Goal: Task Accomplishment & Management: Complete application form

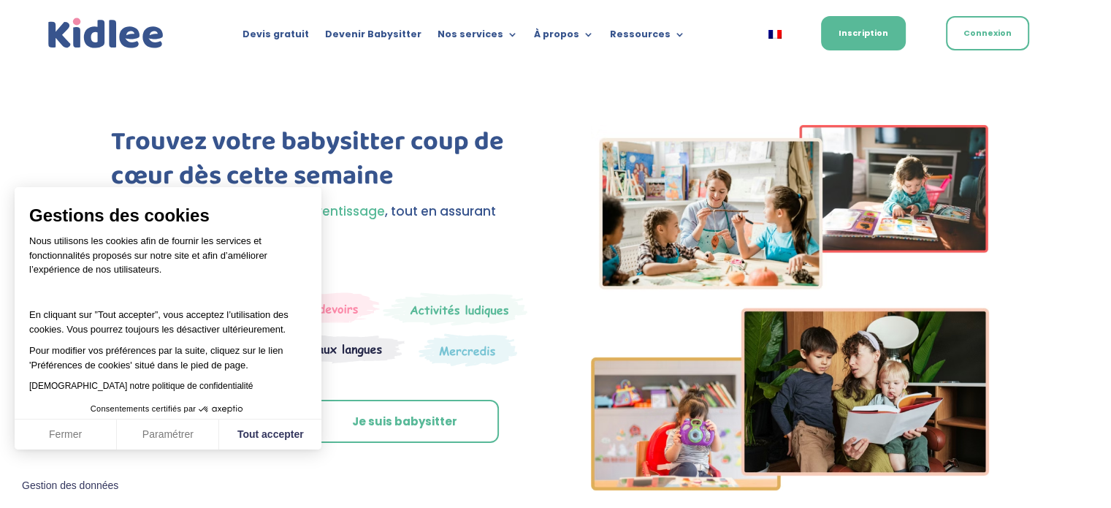
click at [91, 438] on button "Fermer" at bounding box center [66, 434] width 102 height 31
click at [91, 438] on div "Fermer Paramétrer Tout accepter" at bounding box center [168, 434] width 307 height 31
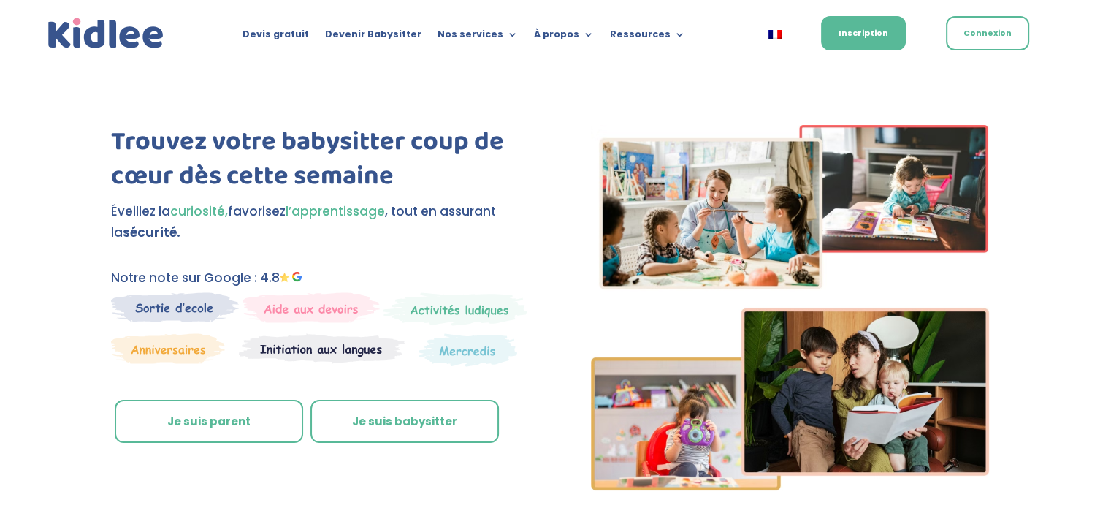
click at [155, 424] on link "Je suis parent" at bounding box center [209, 422] width 188 height 44
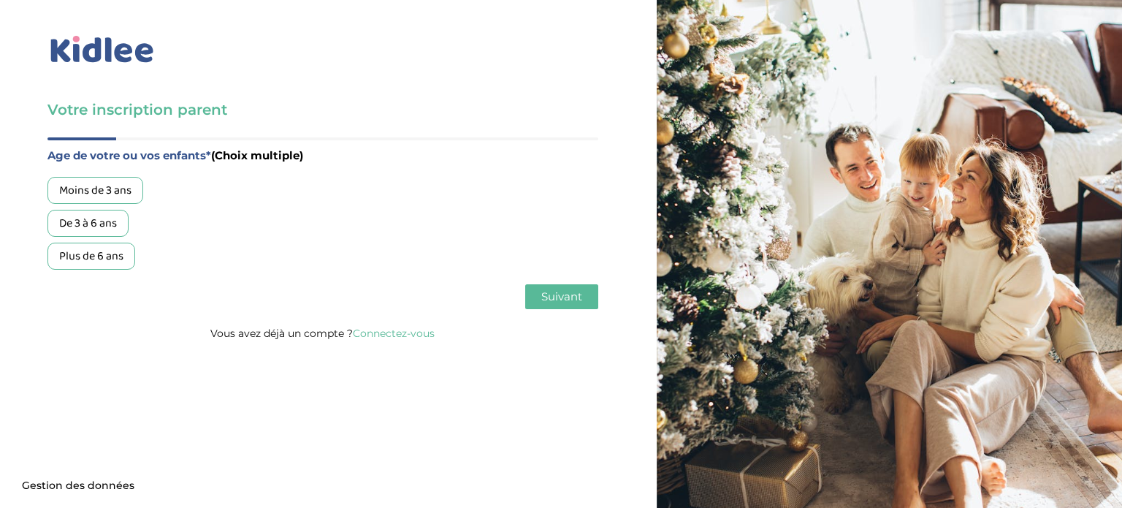
click at [105, 259] on div "Plus de 6 ans" at bounding box center [91, 256] width 88 height 27
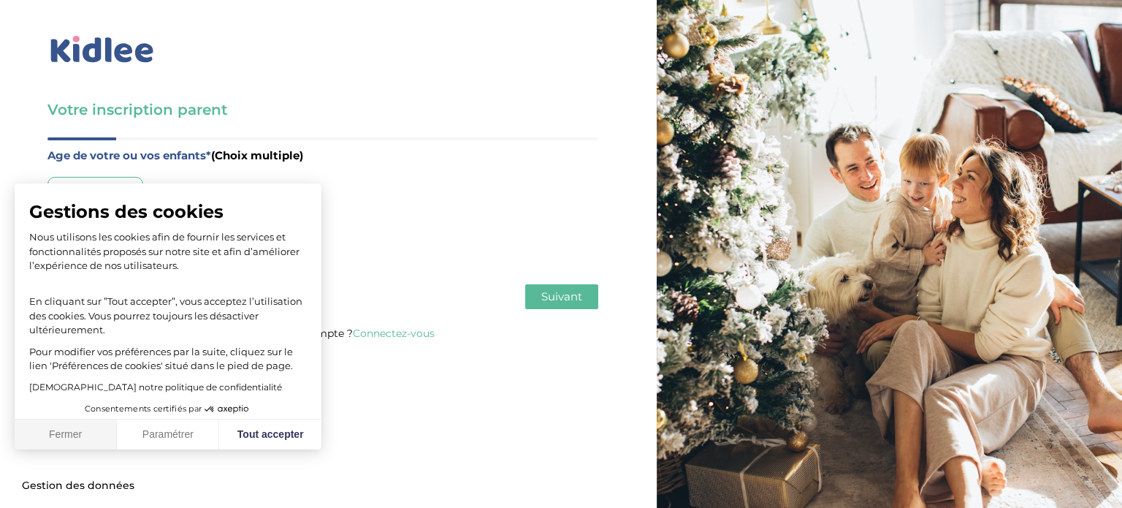
click at [92, 433] on button "Fermer" at bounding box center [66, 434] width 102 height 31
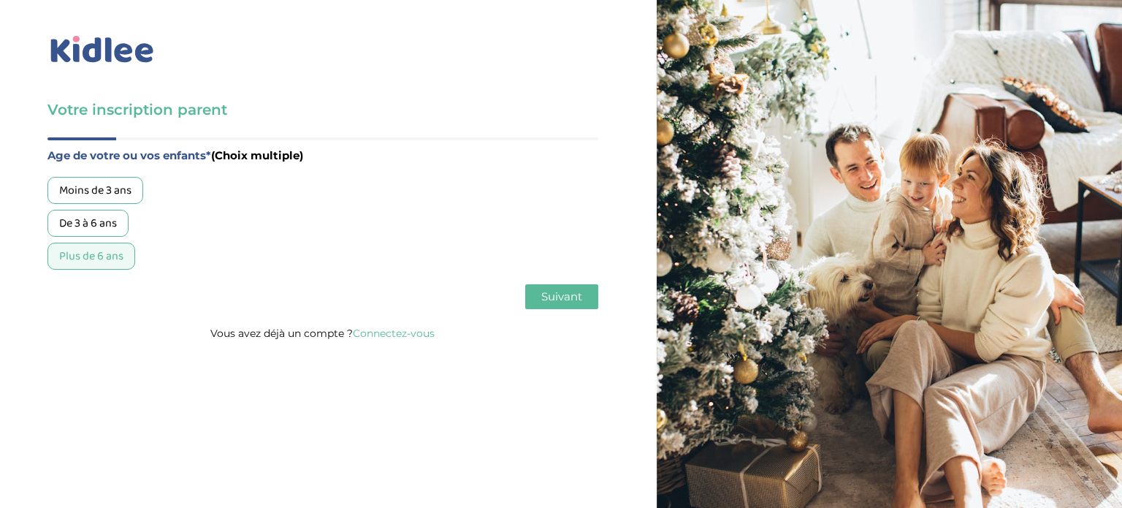
click at [54, 265] on div "Plus de 6 ans" at bounding box center [91, 256] width 88 height 27
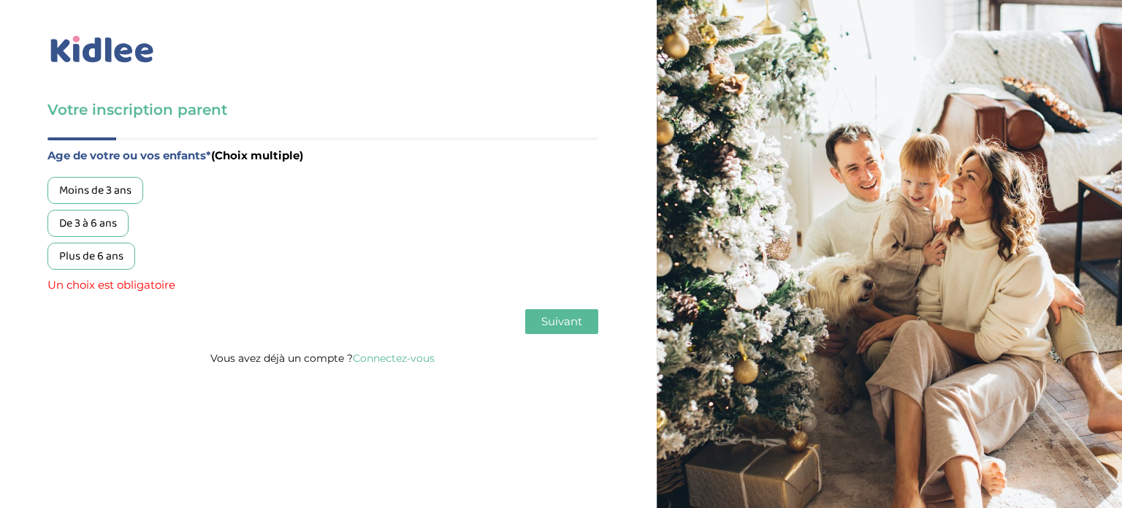
click at [117, 261] on div "Plus de 6 ans" at bounding box center [91, 256] width 88 height 27
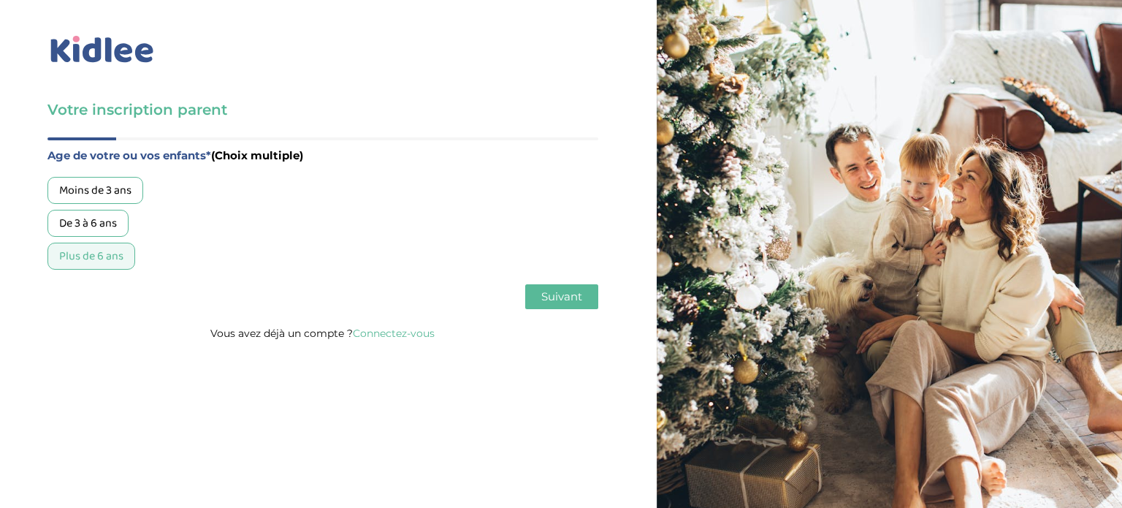
click at [534, 302] on button "Suivant" at bounding box center [561, 296] width 73 height 25
click at [87, 186] on div "Garde régulière" at bounding box center [97, 190] width 101 height 27
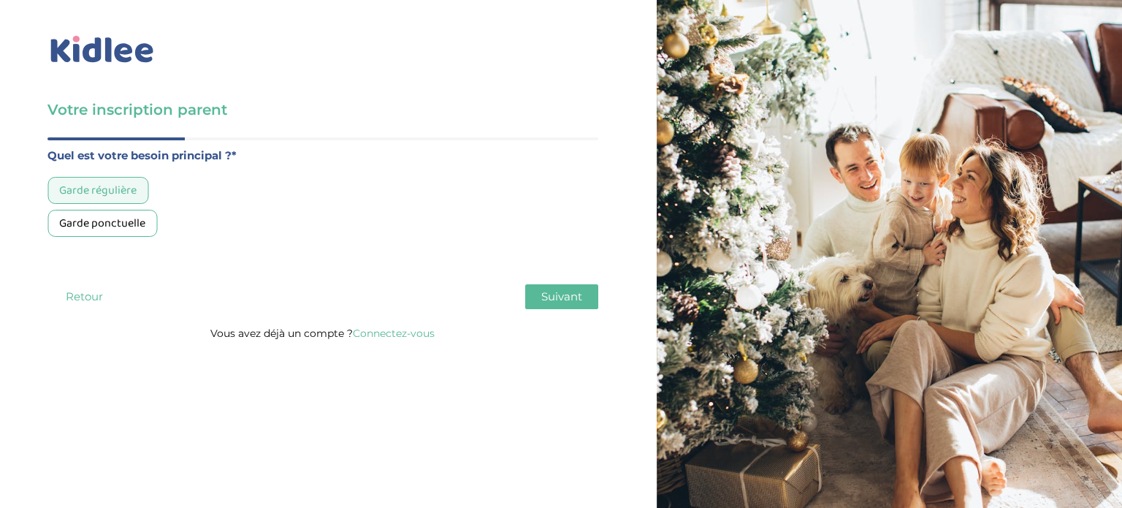
click at [87, 186] on div "Garde régulière" at bounding box center [97, 190] width 101 height 27
click at [546, 295] on span "Suivant" at bounding box center [561, 296] width 41 height 14
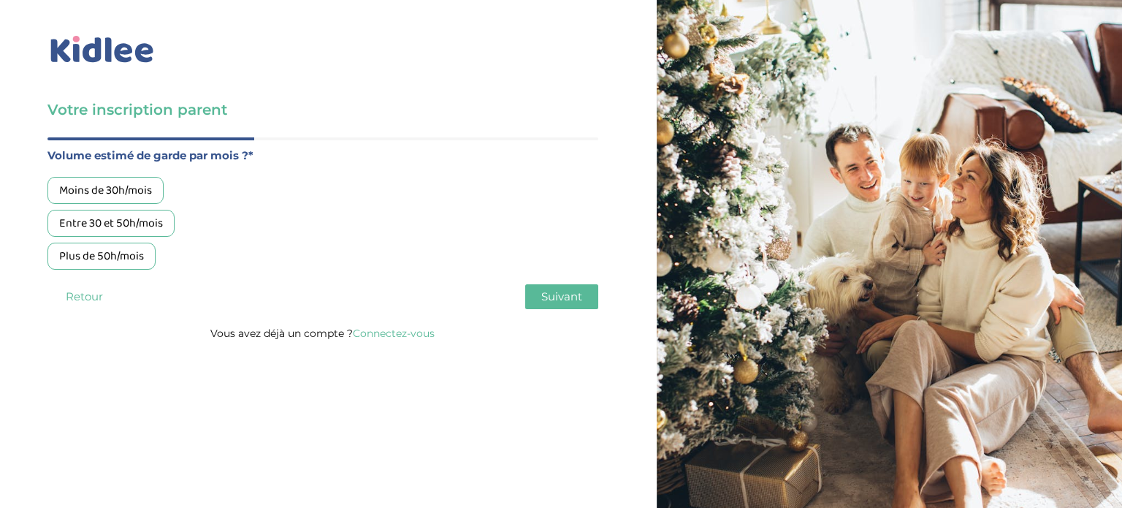
drag, startPoint x: 122, startPoint y: 151, endPoint x: 139, endPoint y: 198, distance: 49.7
click at [139, 198] on div "Volume estimé de garde par mois ?* Moins de 30h/mois Entre 30 et 50h/mois Plus …" at bounding box center [322, 207] width 551 height 123
click at [139, 198] on div "Moins de 30h/mois" at bounding box center [105, 190] width 116 height 27
click at [558, 290] on span "Suivant" at bounding box center [561, 296] width 41 height 14
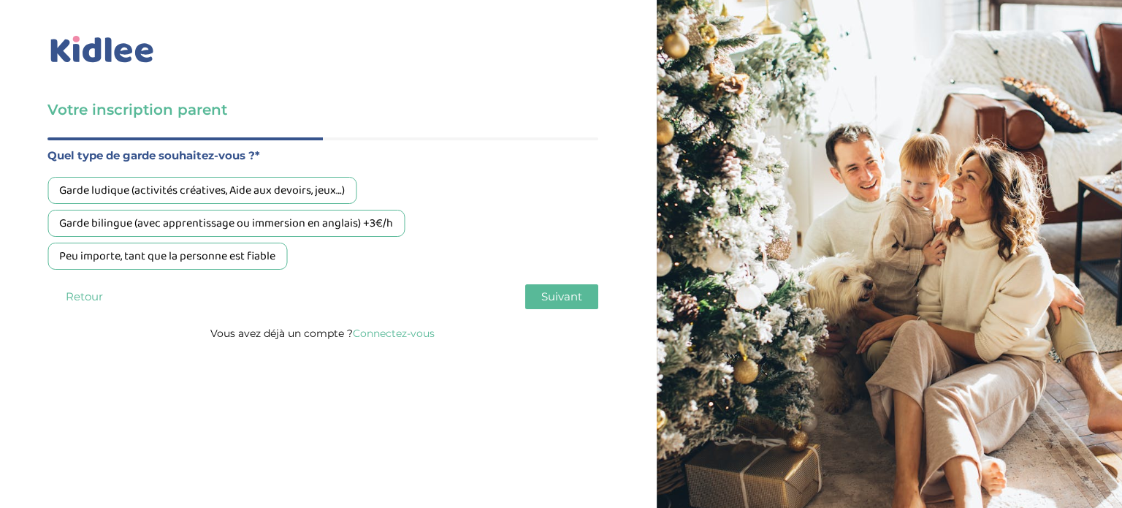
click at [305, 221] on div "Garde bilingue (avec apprentissage ou immersion en anglais) +3€/h" at bounding box center [225, 223] width 357 height 27
click at [552, 294] on span "Suivant" at bounding box center [561, 296] width 41 height 14
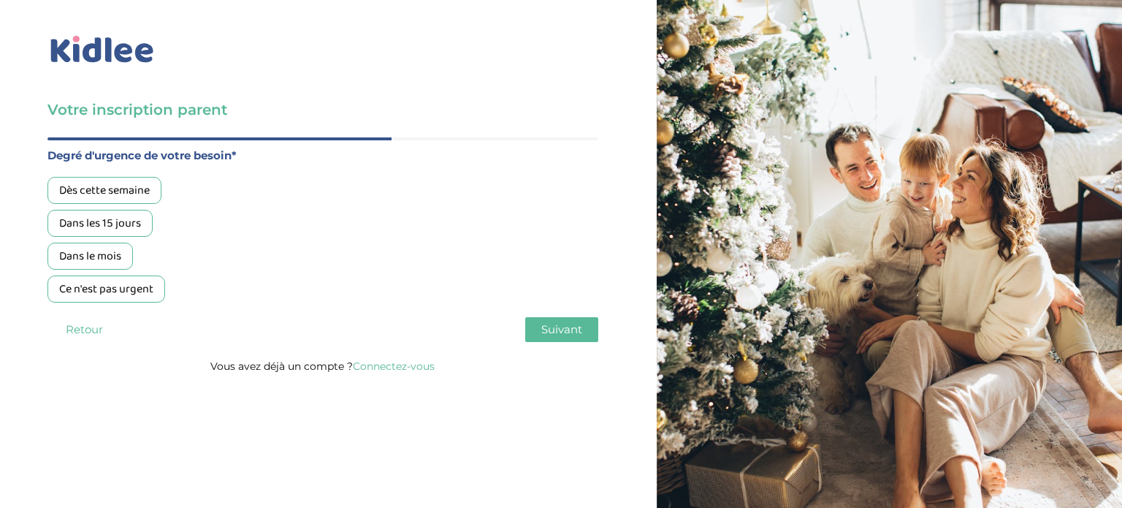
click at [112, 294] on div "Ce n'est pas urgent" at bounding box center [106, 288] width 118 height 27
click at [573, 323] on span "Suivant" at bounding box center [561, 329] width 41 height 14
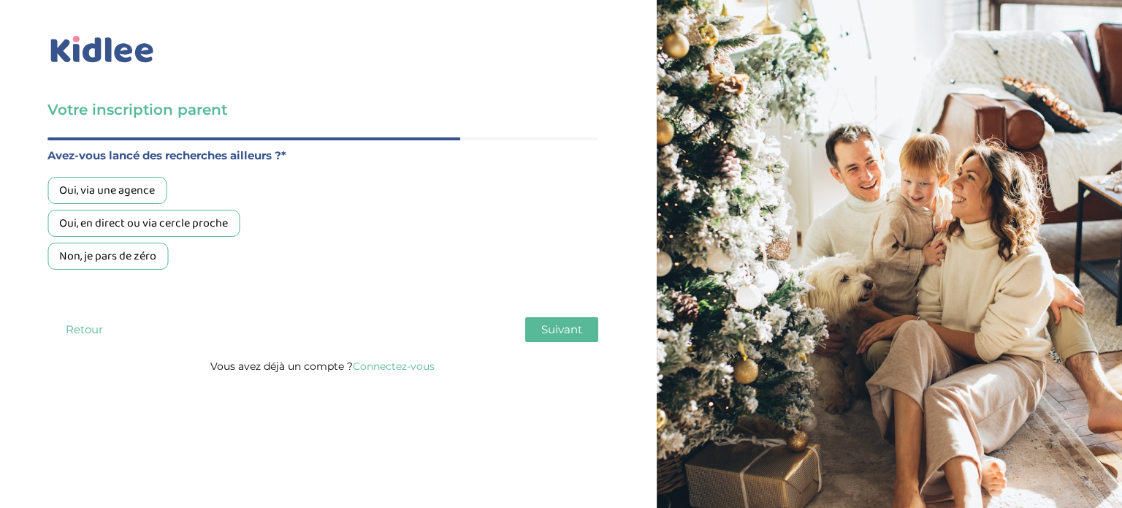
click at [132, 257] on div "Non, je pars de zéro" at bounding box center [107, 256] width 121 height 27
click at [557, 322] on button "Suivant" at bounding box center [561, 329] width 73 height 25
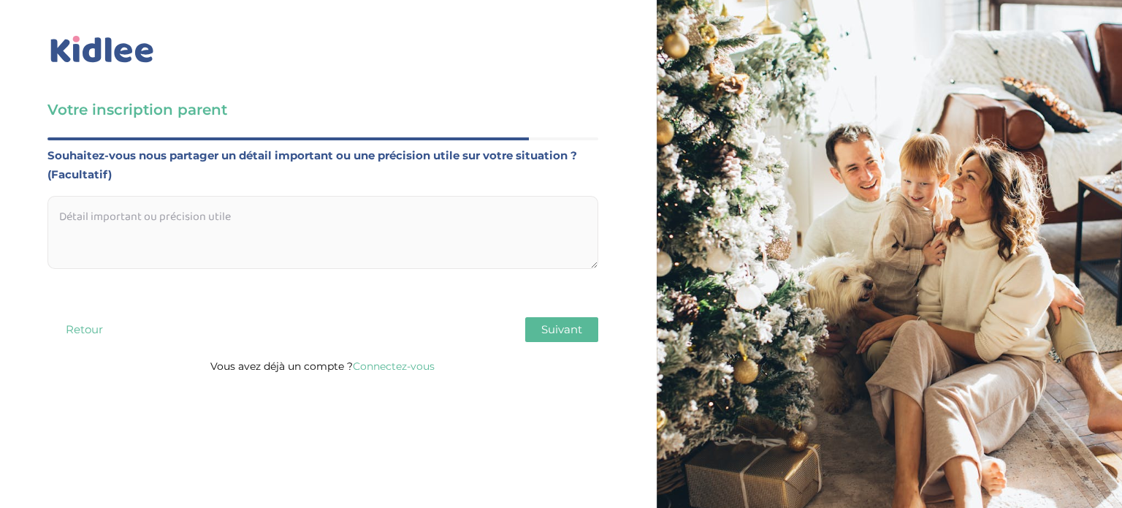
click at [561, 330] on span "Suivant" at bounding box center [561, 329] width 41 height 14
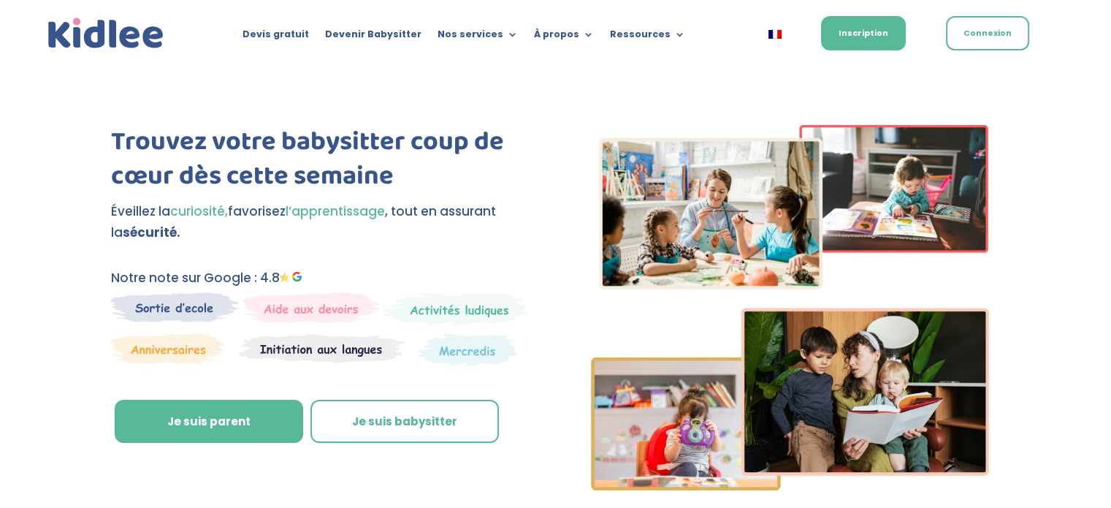
click at [305, 317] on img at bounding box center [311, 307] width 137 height 31
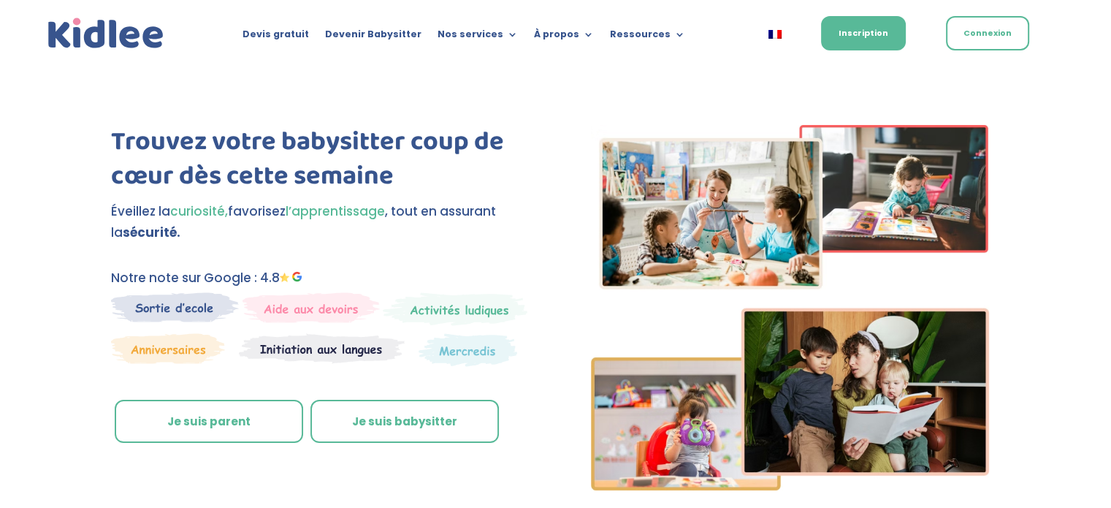
click at [266, 432] on link "Je suis parent" at bounding box center [209, 422] width 188 height 44
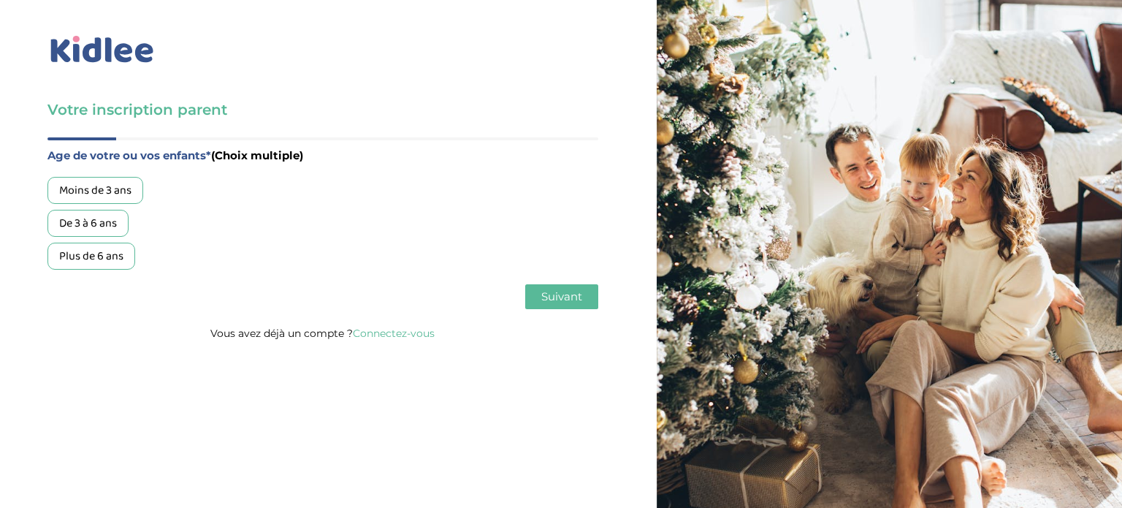
click at [111, 268] on div "Plus de 6 ans" at bounding box center [91, 256] width 88 height 27
click at [559, 307] on button "Suivant" at bounding box center [561, 296] width 73 height 25
click at [108, 183] on div "Garde régulière" at bounding box center [97, 190] width 101 height 27
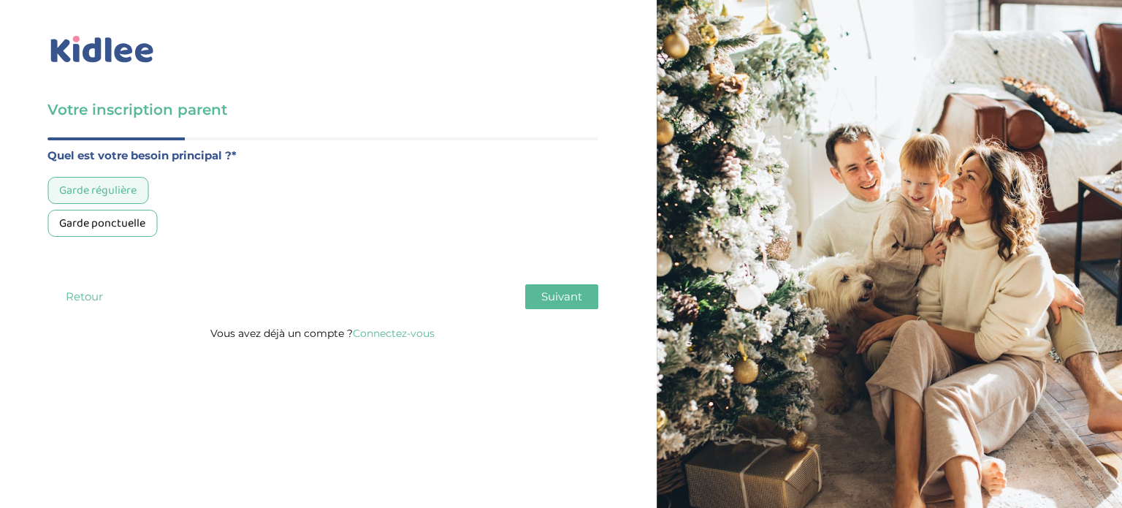
click at [108, 183] on div "Garde régulière" at bounding box center [97, 190] width 101 height 27
click at [539, 294] on button "Suivant" at bounding box center [561, 296] width 73 height 25
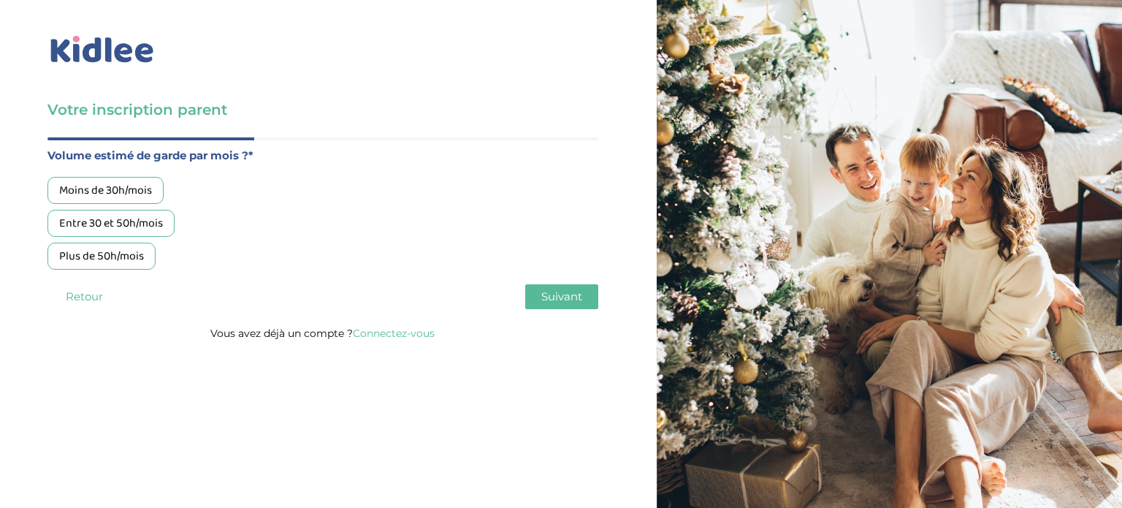
click at [140, 197] on div "Moins de 30h/mois" at bounding box center [105, 190] width 116 height 27
click at [538, 292] on button "Suivant" at bounding box center [561, 296] width 73 height 25
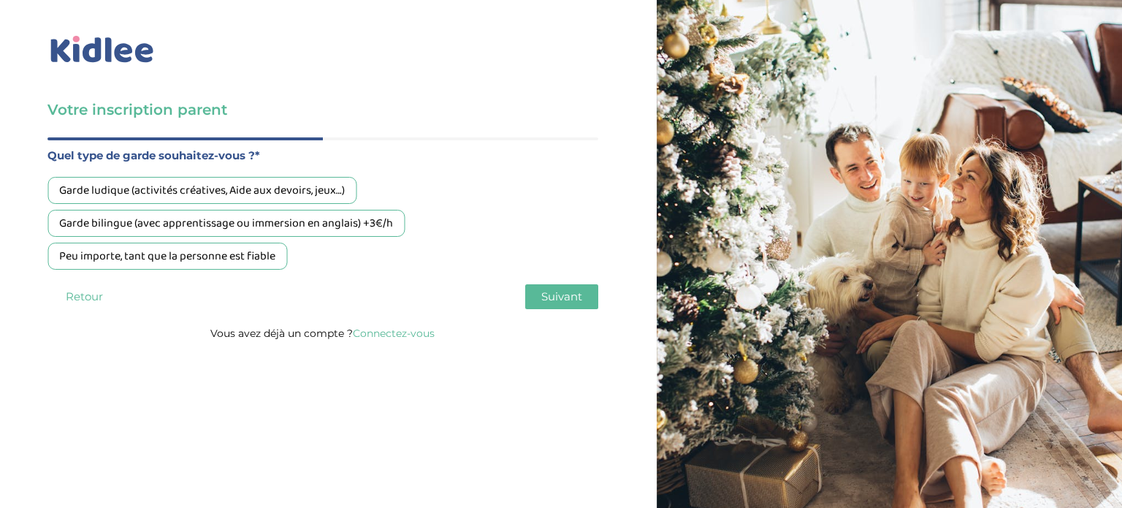
click at [259, 219] on div "Garde bilingue (avec apprentissage ou immersion en anglais) +3€/h" at bounding box center [225, 223] width 357 height 27
click at [567, 302] on span "Suivant" at bounding box center [561, 296] width 41 height 14
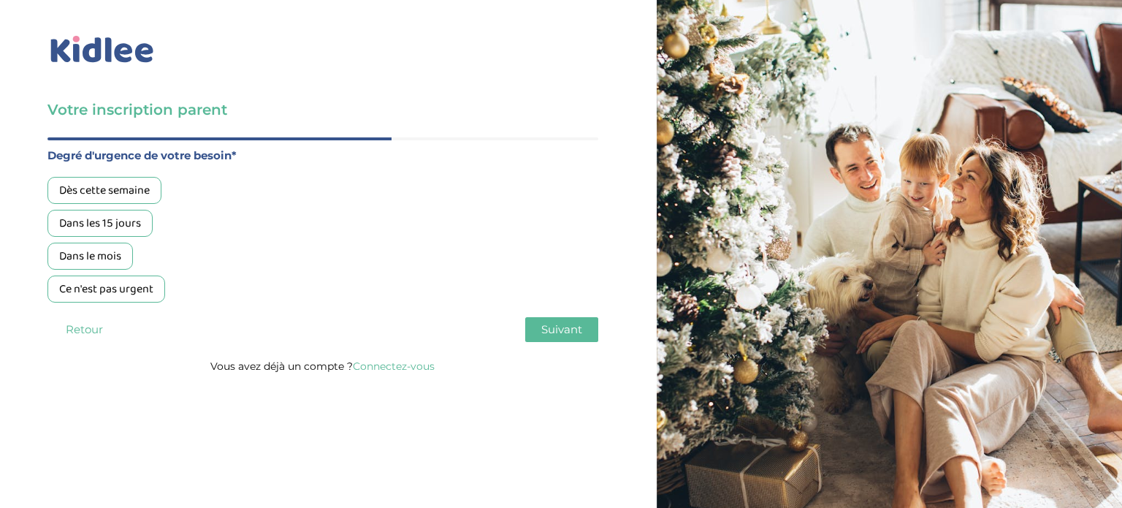
click at [119, 186] on div "Dès cette semaine" at bounding box center [104, 190] width 114 height 27
click at [126, 181] on div "Dès cette semaine" at bounding box center [104, 190] width 114 height 27
click at [554, 334] on span "Suivant" at bounding box center [561, 329] width 41 height 14
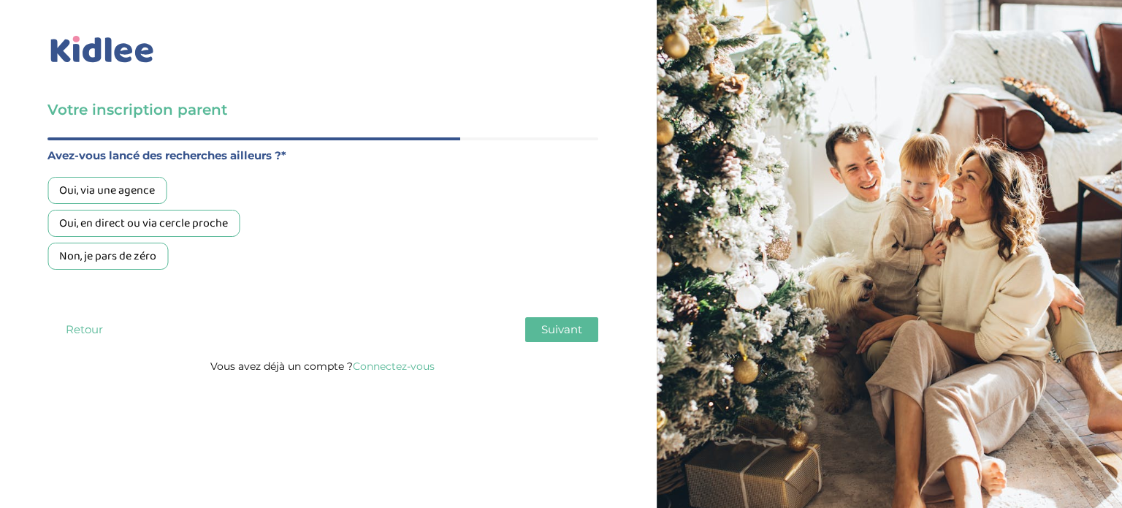
click at [118, 260] on div "Non, je pars de zéro" at bounding box center [107, 256] width 121 height 27
click at [584, 338] on button "Suivant" at bounding box center [561, 329] width 73 height 25
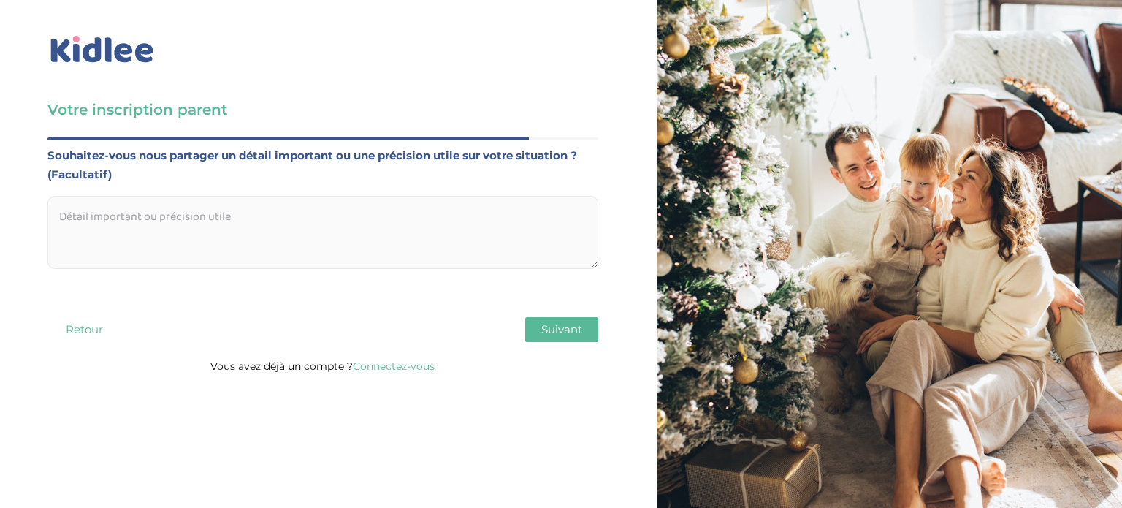
click at [584, 338] on button "Suivant" at bounding box center [561, 329] width 73 height 25
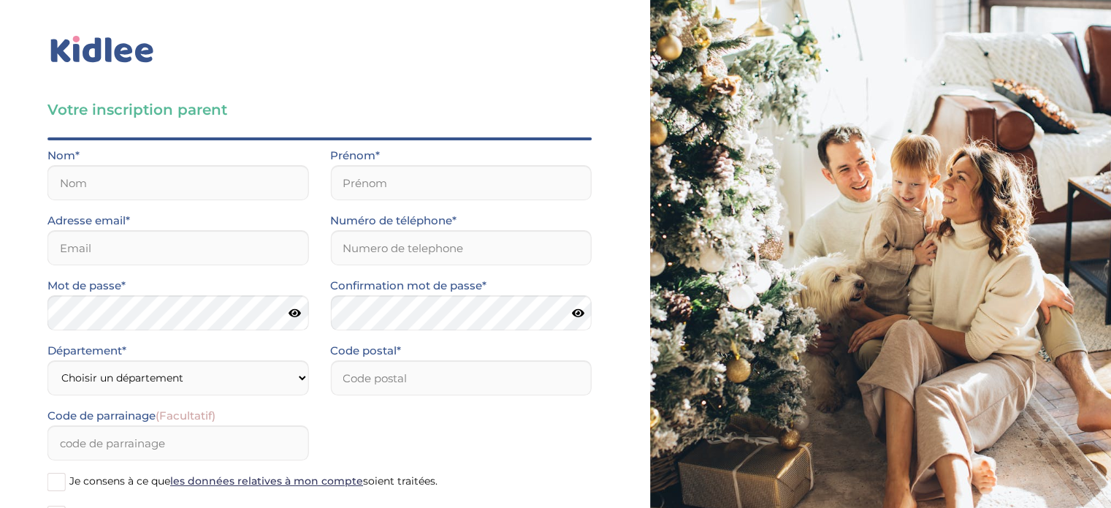
click at [619, 487] on div "Votre inscription parent Avant de poursuivre veuillez vérifier que tous les cha…" at bounding box center [319, 308] width 661 height 617
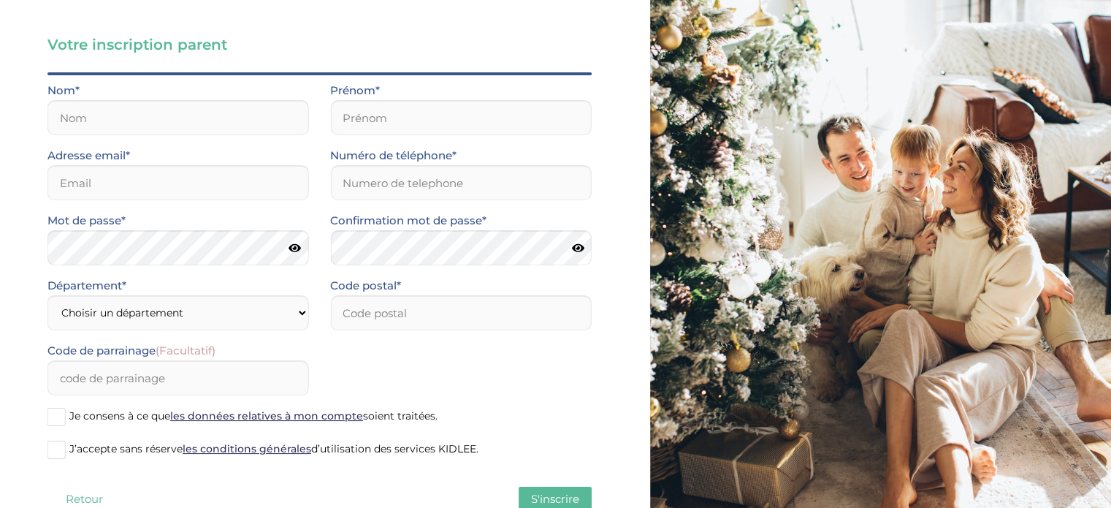
scroll to position [110, 0]
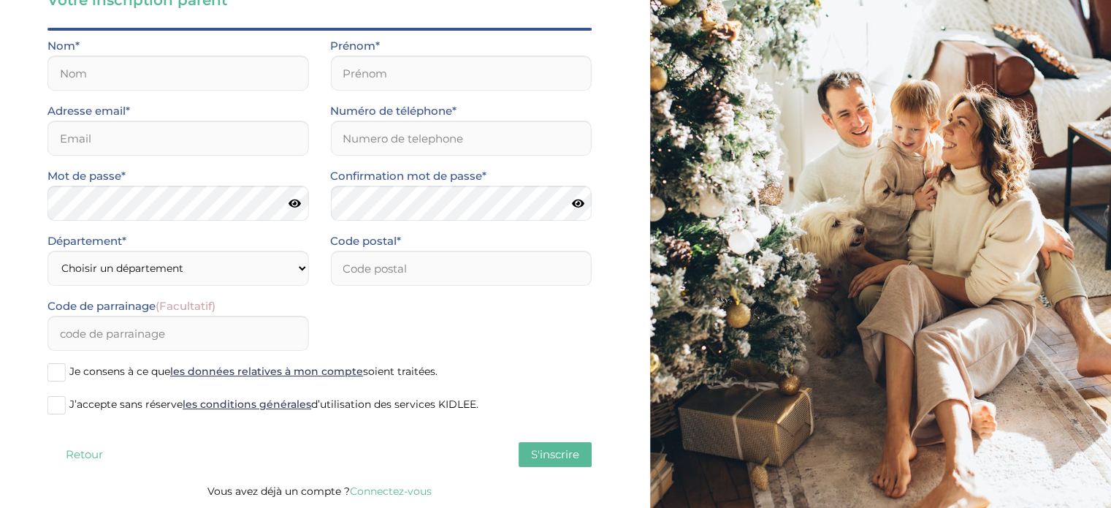
click at [896, 370] on div at bounding box center [886, 198] width 472 height 617
